Goal: Check status: Check status

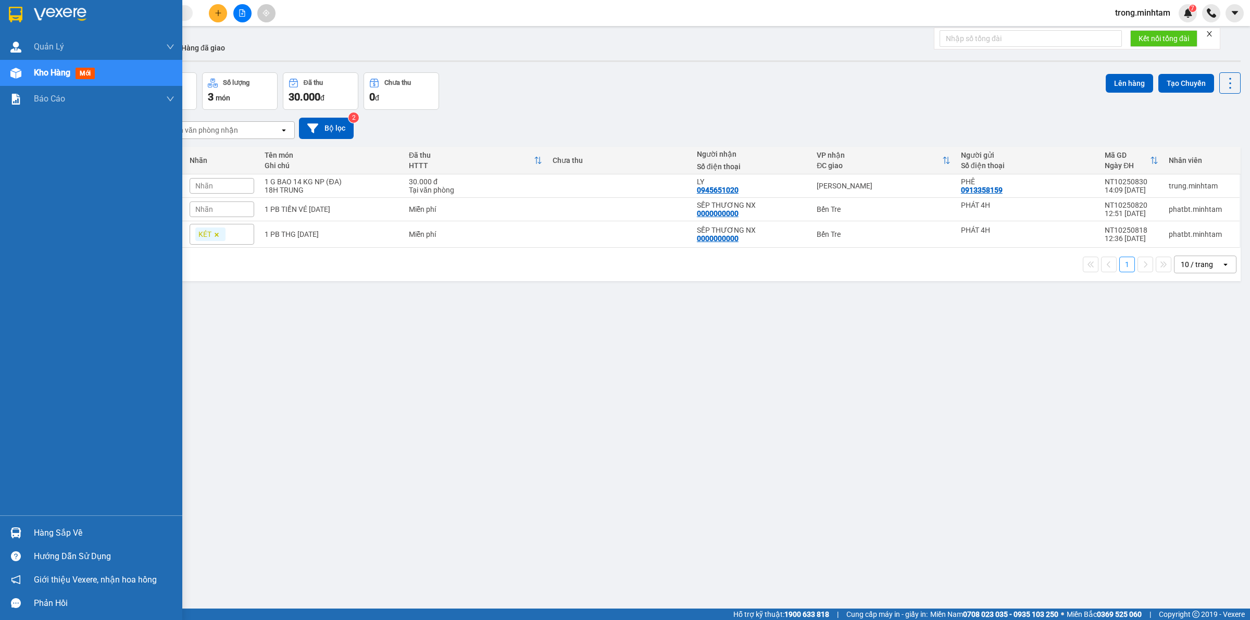
click at [61, 532] on div "Hàng sắp về" at bounding box center [104, 534] width 141 height 16
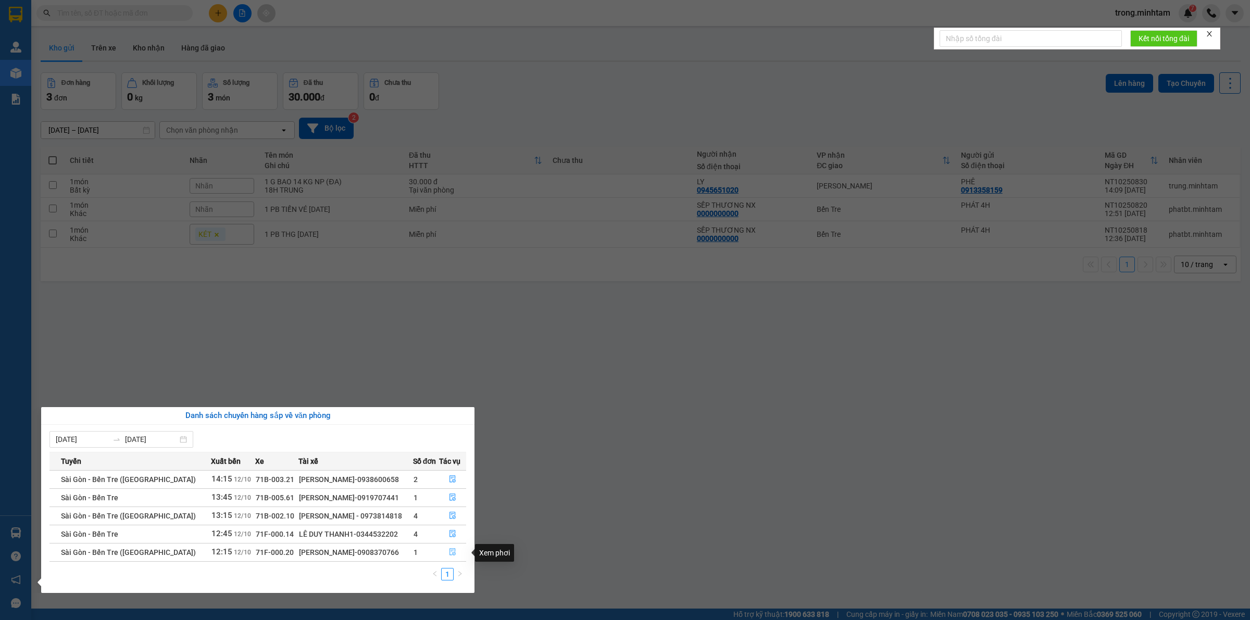
click at [449, 555] on icon "file-done" at bounding box center [452, 551] width 7 height 7
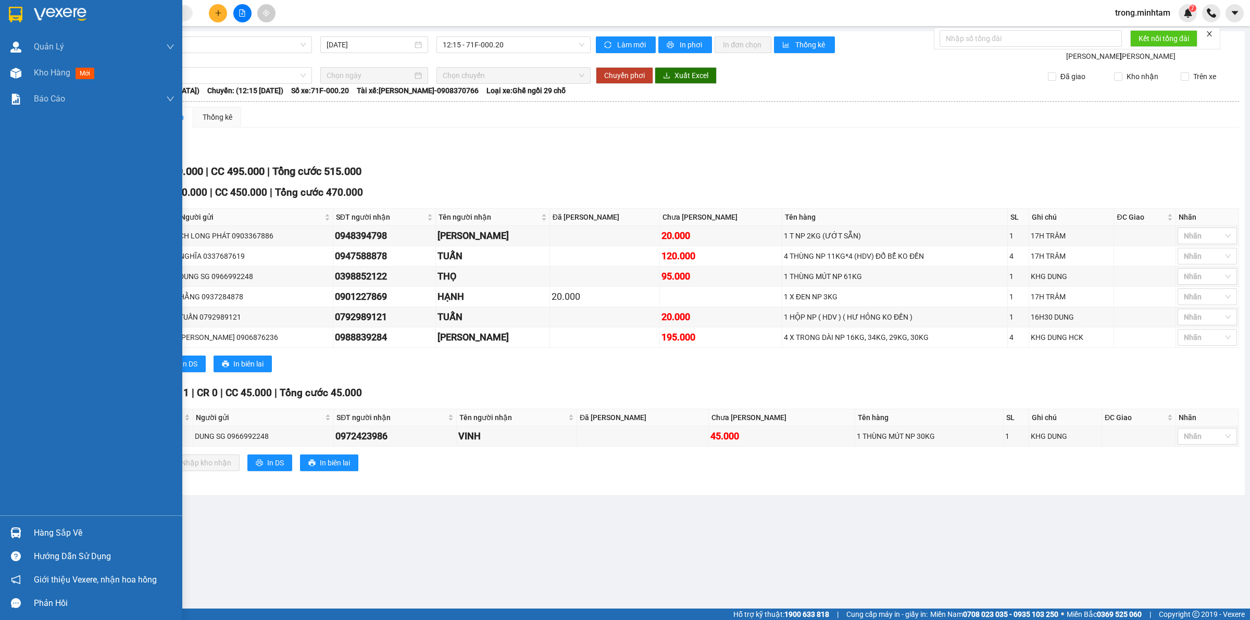
click at [46, 522] on div "Hàng sắp về" at bounding box center [91, 532] width 182 height 23
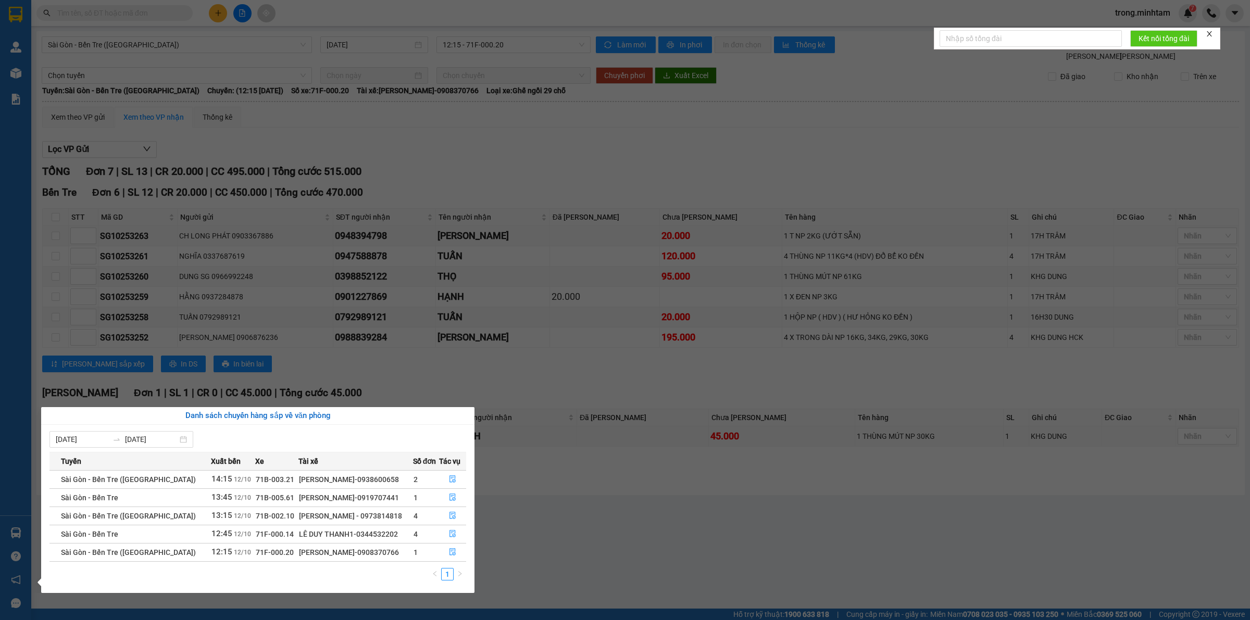
drag, startPoint x: 391, startPoint y: 221, endPoint x: 391, endPoint y: 206, distance: 15.1
click at [391, 215] on section "Kết quả tìm kiếm ( 0 ) Bộ lọc No Data trong.minhtam 7 Quản [PERSON_NAME] lý khá…" at bounding box center [625, 310] width 1250 height 620
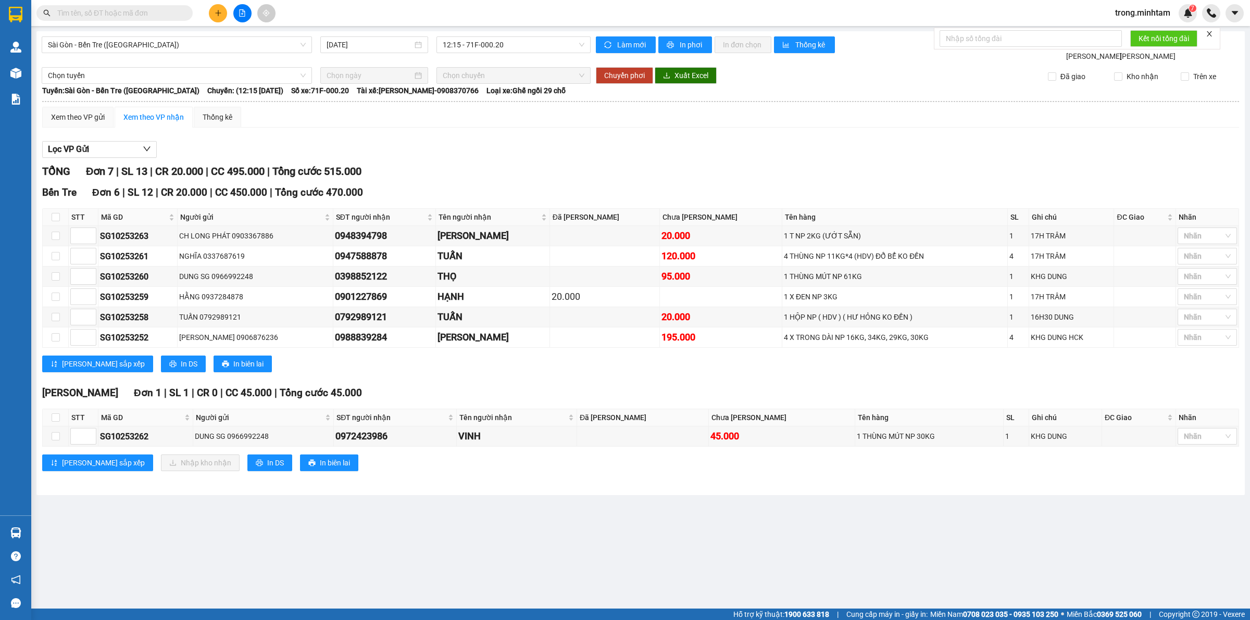
click at [150, 9] on input "text" at bounding box center [118, 12] width 123 height 11
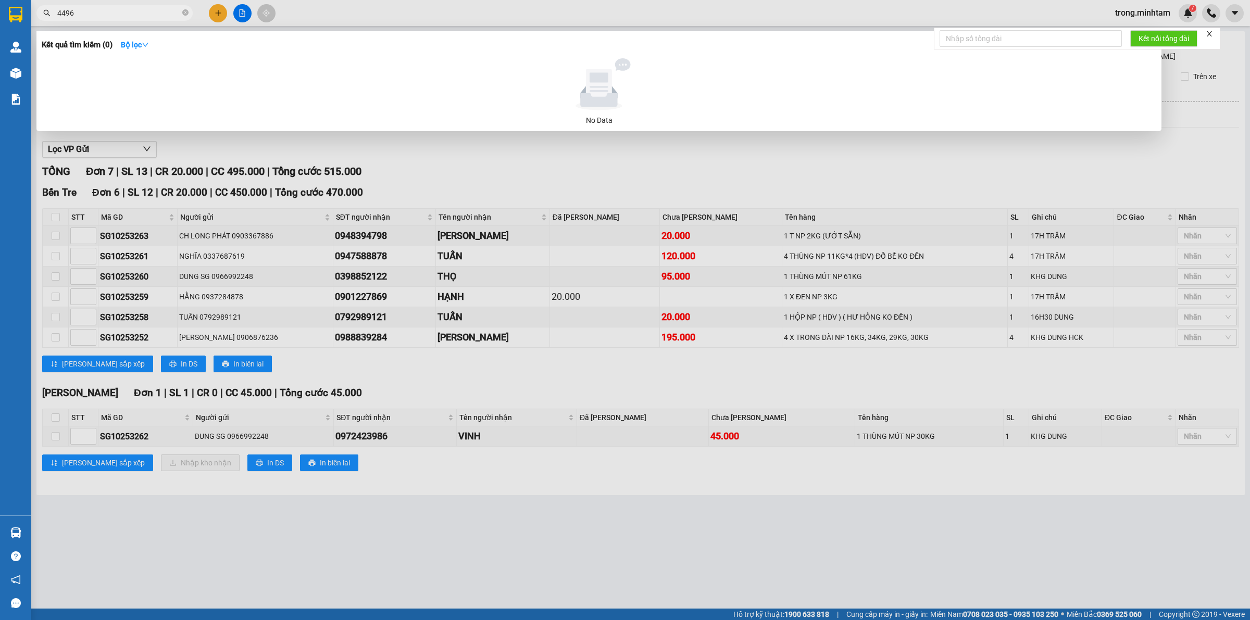
type input "44962"
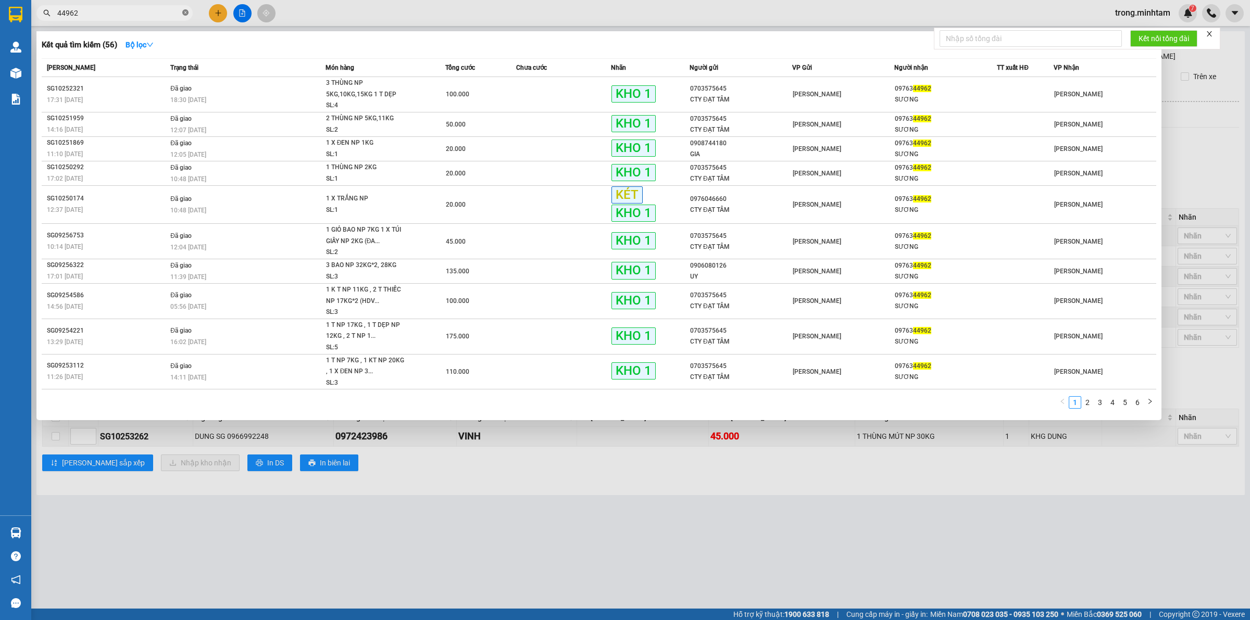
click at [188, 17] on span at bounding box center [185, 13] width 6 height 10
